Goal: Task Accomplishment & Management: Manage account settings

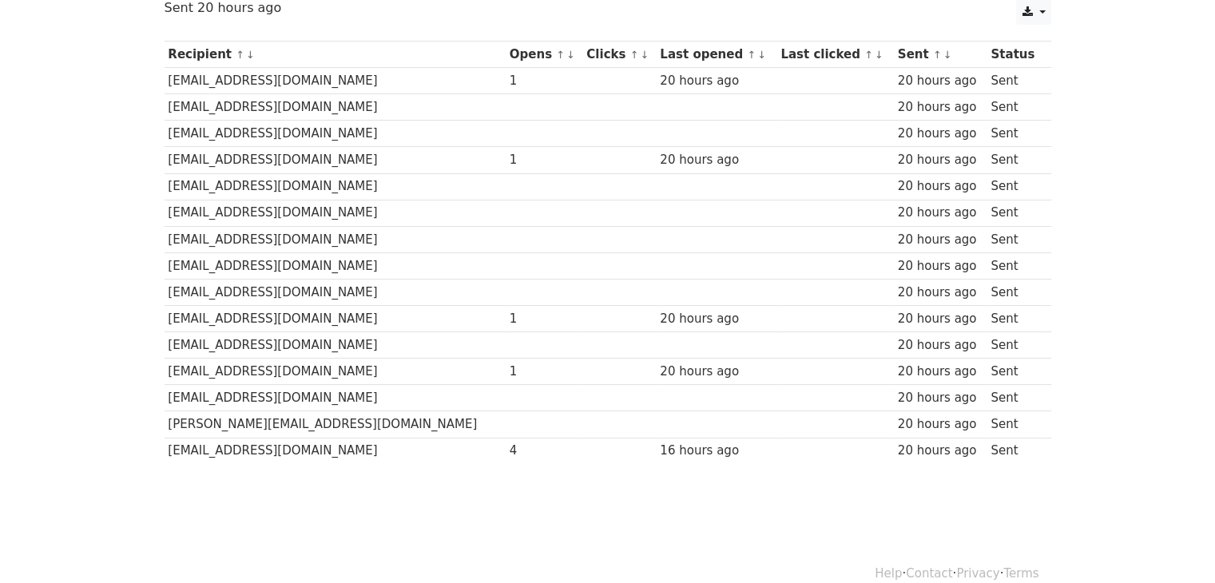
scroll to position [198, 0]
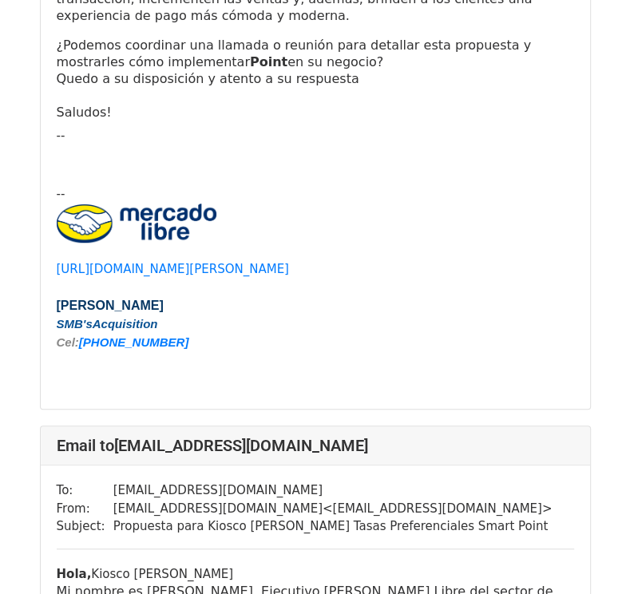
scroll to position [16175, 0]
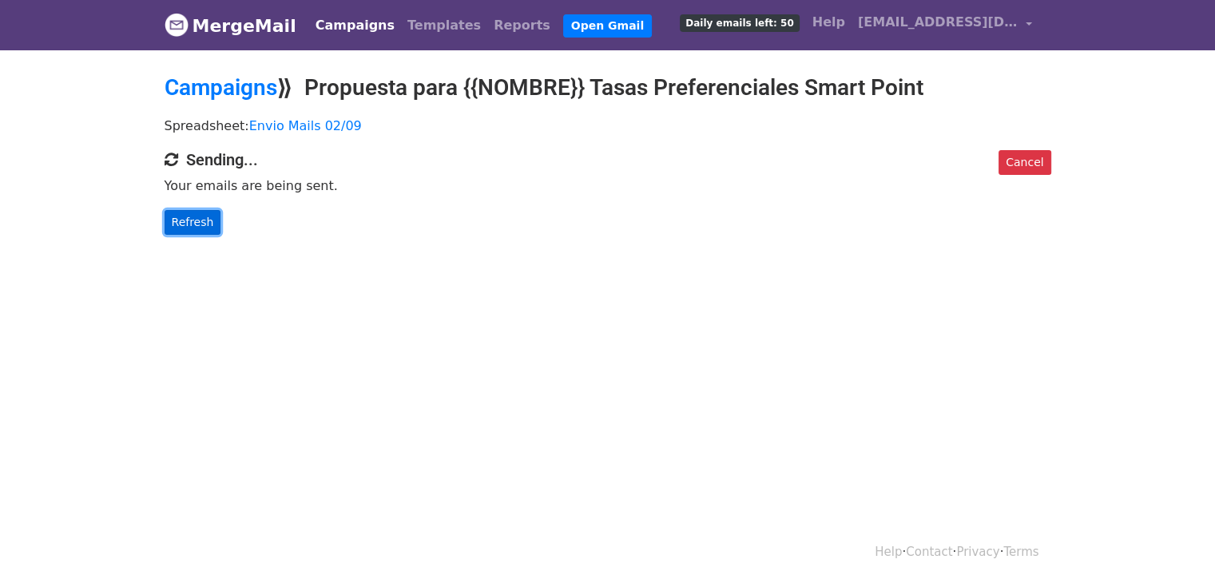
click at [193, 228] on link "Refresh" at bounding box center [193, 222] width 57 height 25
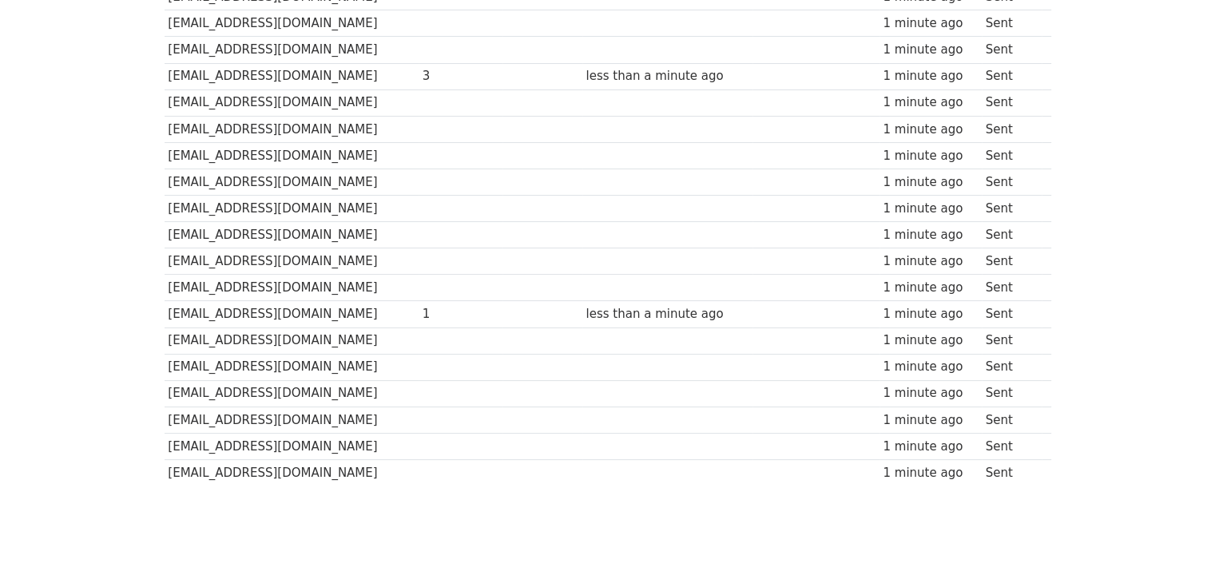
scroll to position [310, 0]
